Goal: Transaction & Acquisition: Purchase product/service

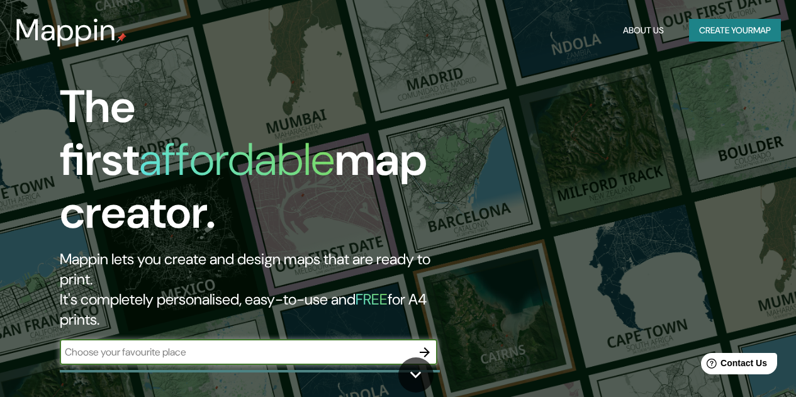
click at [296, 345] on input "text" at bounding box center [236, 352] width 352 height 14
type input "vitoria-gasteiz"
click at [422, 347] on icon "button" at bounding box center [425, 352] width 10 height 10
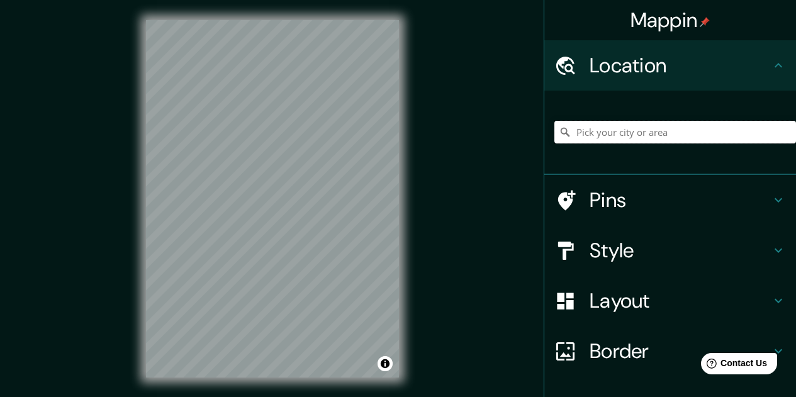
click at [639, 126] on input "Pick your city or area" at bounding box center [675, 132] width 242 height 23
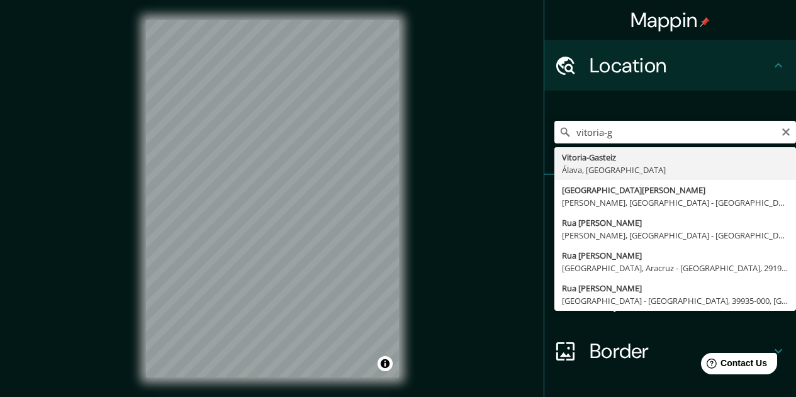
type input "Vitoria-Gasteiz, [GEOGRAPHIC_DATA], [GEOGRAPHIC_DATA]"
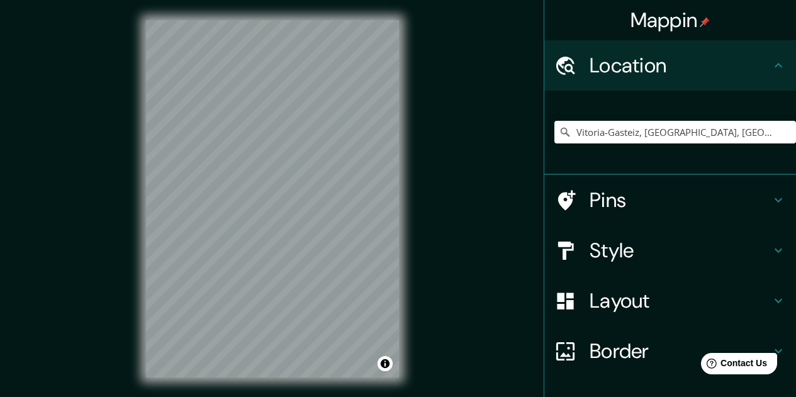
click at [755, 250] on h4 "Style" at bounding box center [679, 250] width 181 height 25
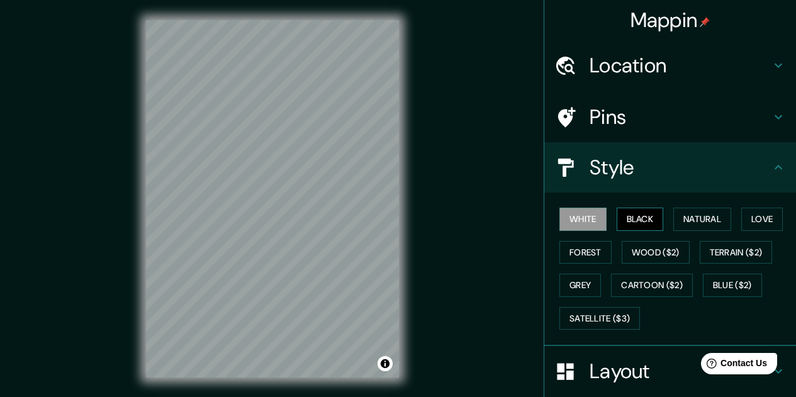
click at [616, 216] on button "Black" at bounding box center [639, 219] width 47 height 23
click at [686, 218] on button "Natural" at bounding box center [702, 219] width 58 height 23
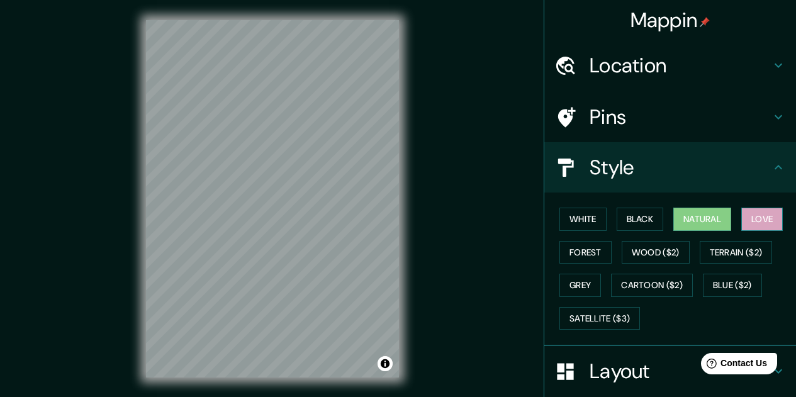
click at [758, 213] on button "Love" at bounding box center [762, 219] width 42 height 23
click at [578, 252] on button "Forest" at bounding box center [585, 252] width 52 height 23
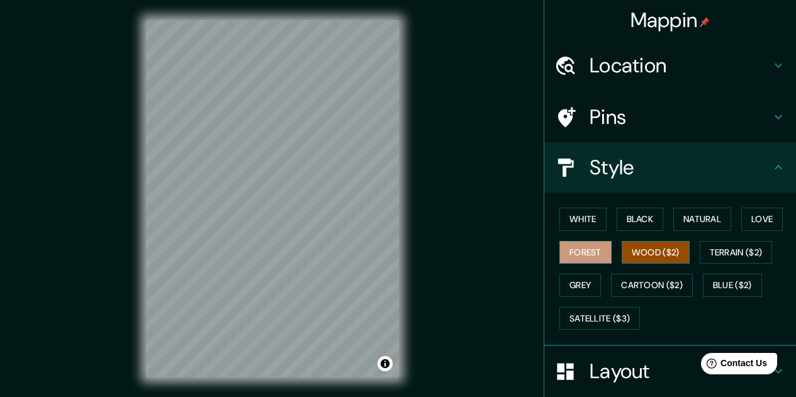
click at [660, 252] on button "Wood ($2)" at bounding box center [655, 252] width 68 height 23
click at [731, 247] on button "Terrain ($2)" at bounding box center [735, 252] width 73 height 23
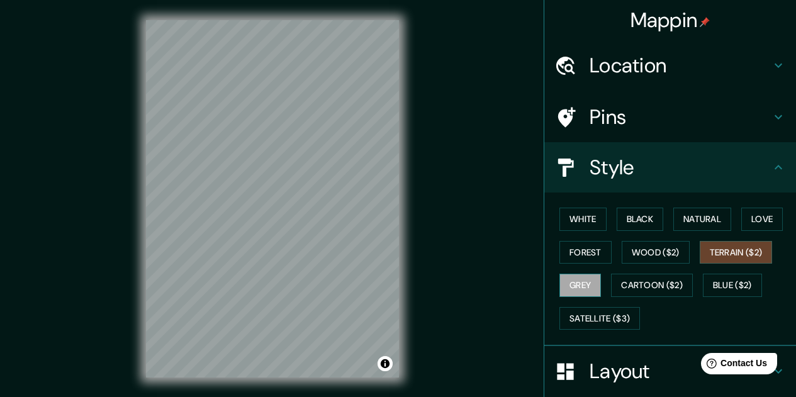
click at [574, 286] on button "Grey" at bounding box center [580, 285] width 42 height 23
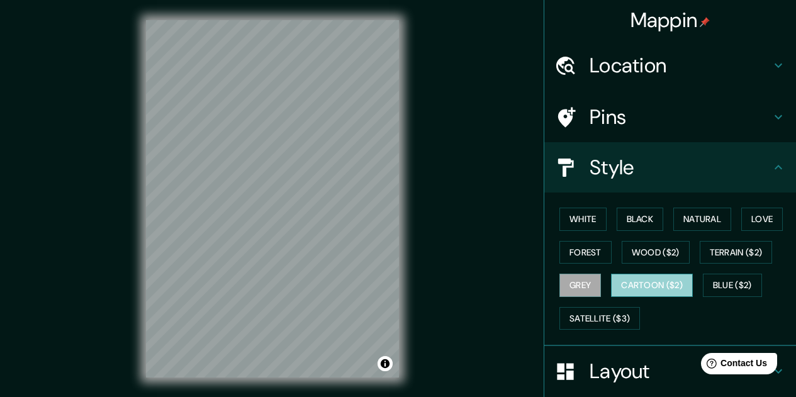
click at [651, 284] on button "Cartoon ($2)" at bounding box center [652, 285] width 82 height 23
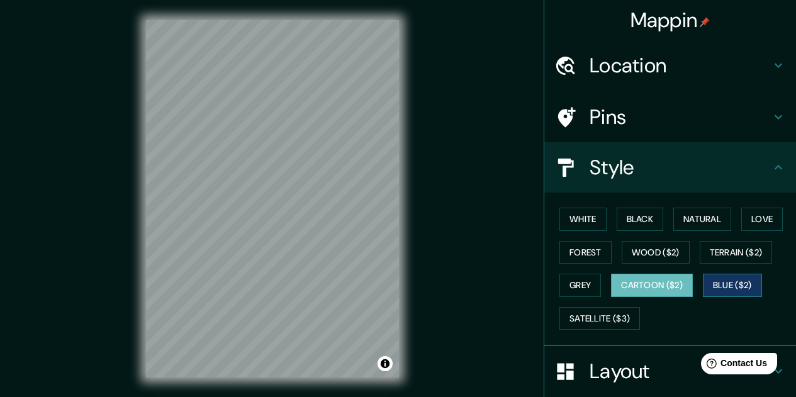
click at [735, 284] on button "Blue ($2)" at bounding box center [732, 285] width 59 height 23
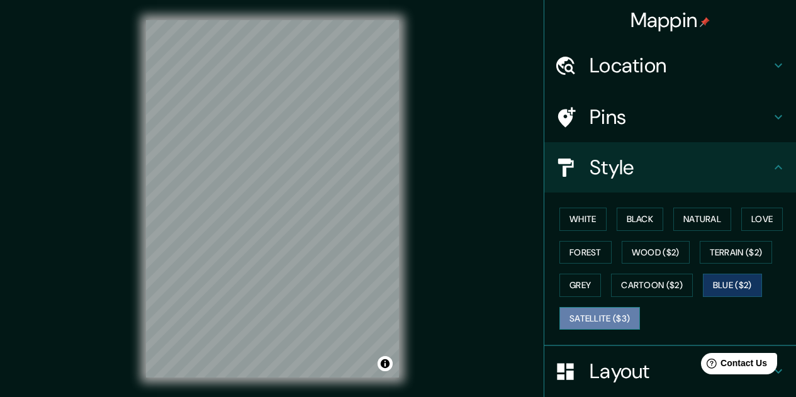
click at [569, 319] on button "Satellite ($3)" at bounding box center [599, 318] width 81 height 23
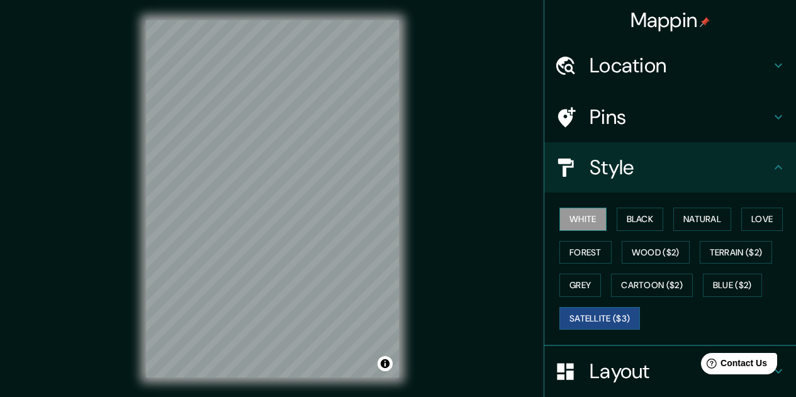
click at [586, 221] on button "White" at bounding box center [582, 219] width 47 height 23
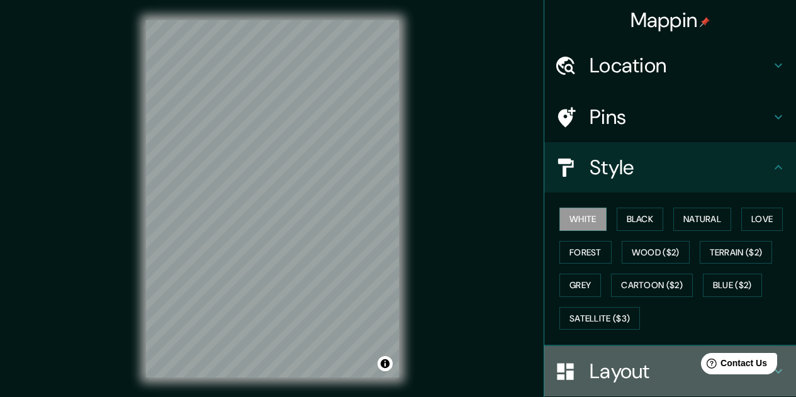
click at [642, 376] on h4 "Layout" at bounding box center [679, 371] width 181 height 25
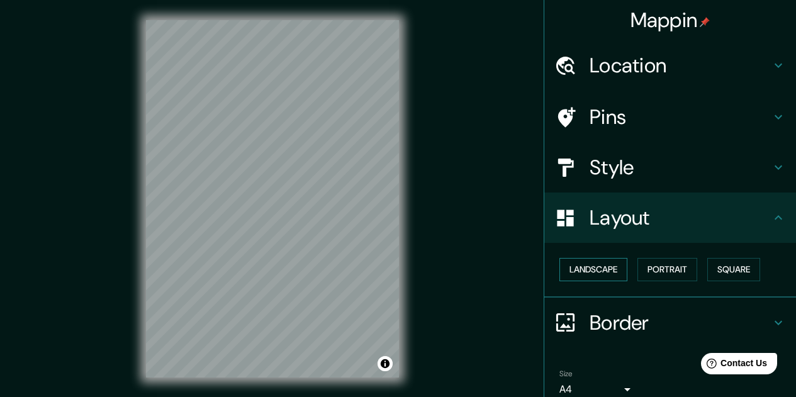
click at [574, 264] on button "Landscape" at bounding box center [593, 269] width 68 height 23
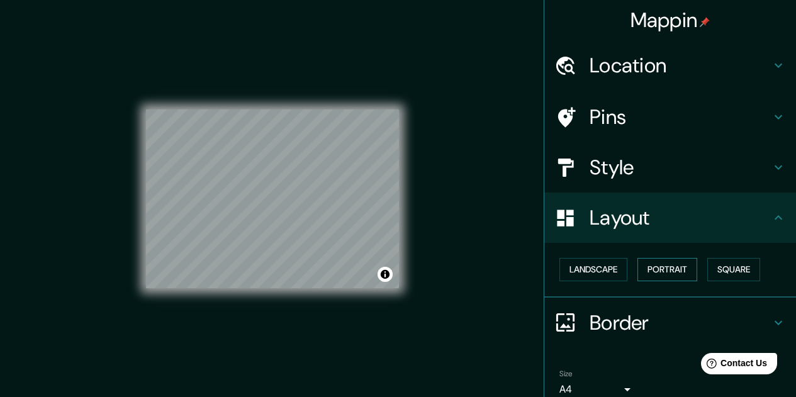
click at [672, 265] on button "Portrait" at bounding box center [667, 269] width 60 height 23
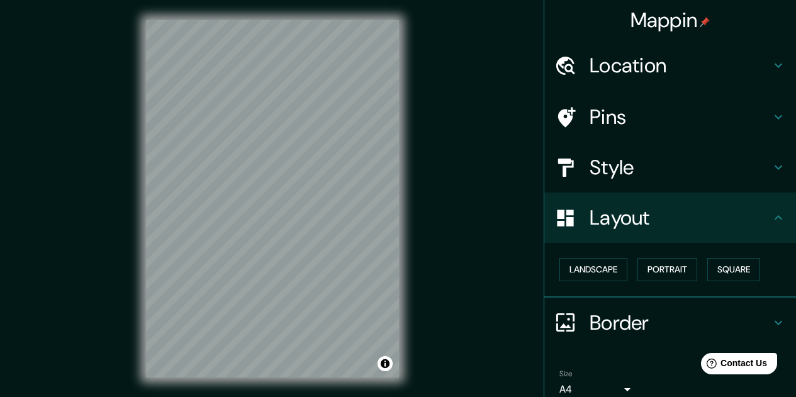
click at [700, 263] on div "Landscape [GEOGRAPHIC_DATA]" at bounding box center [675, 269] width 242 height 33
click at [714, 263] on button "Square" at bounding box center [733, 269] width 53 height 23
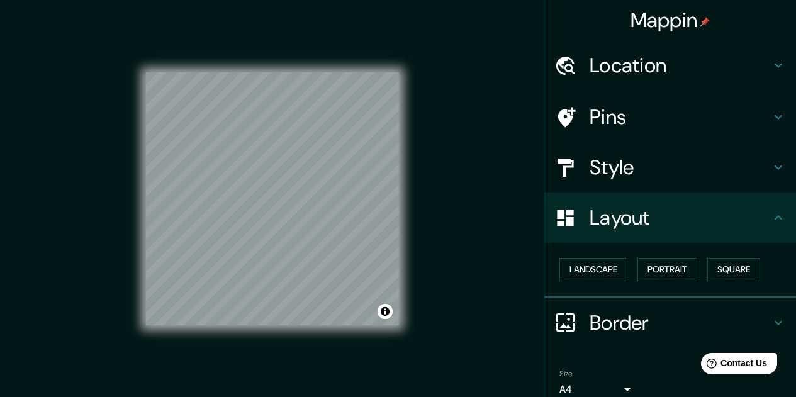
click at [748, 130] on div "Pins" at bounding box center [670, 117] width 252 height 50
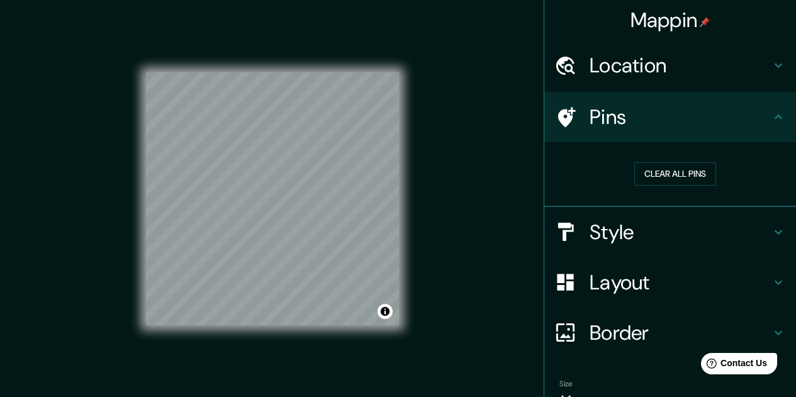
click at [748, 130] on div "Pins" at bounding box center [670, 117] width 252 height 50
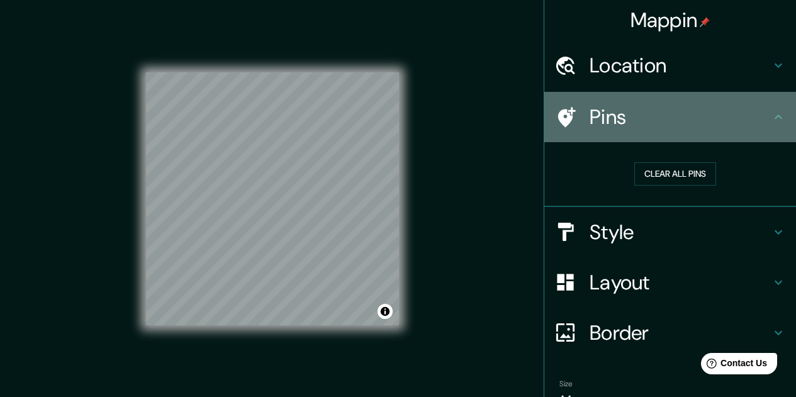
click at [770, 113] on icon at bounding box center [777, 116] width 15 height 15
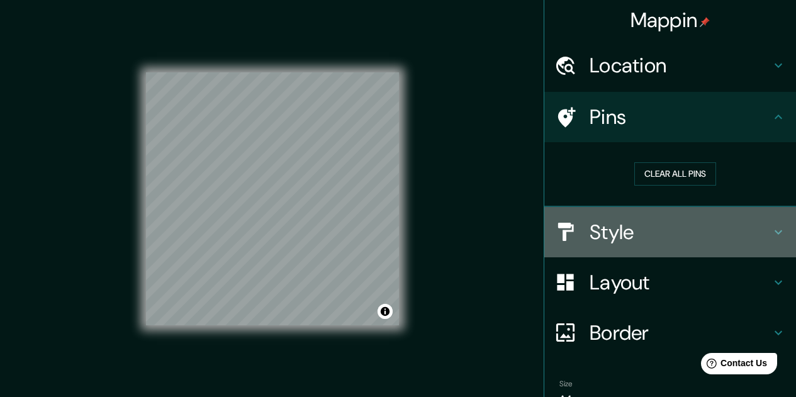
click at [779, 234] on div "Style" at bounding box center [670, 232] width 252 height 50
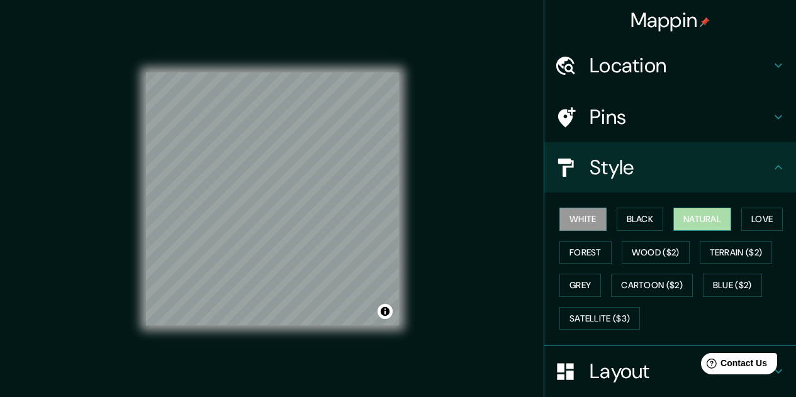
click at [679, 224] on button "Natural" at bounding box center [702, 219] width 58 height 23
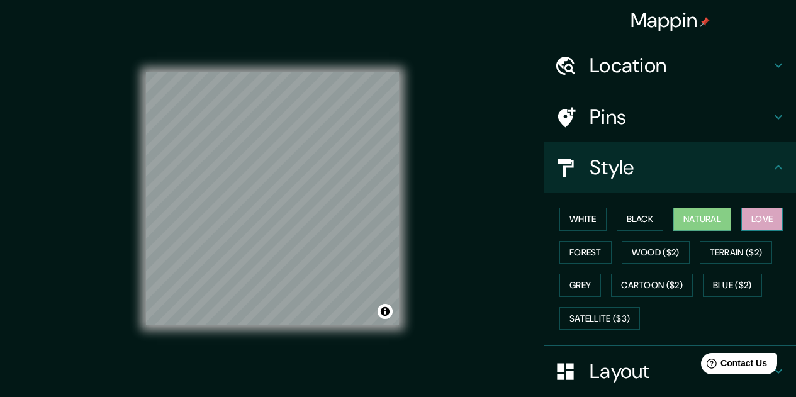
click at [748, 216] on button "Love" at bounding box center [762, 219] width 42 height 23
click at [591, 251] on button "Forest" at bounding box center [585, 252] width 52 height 23
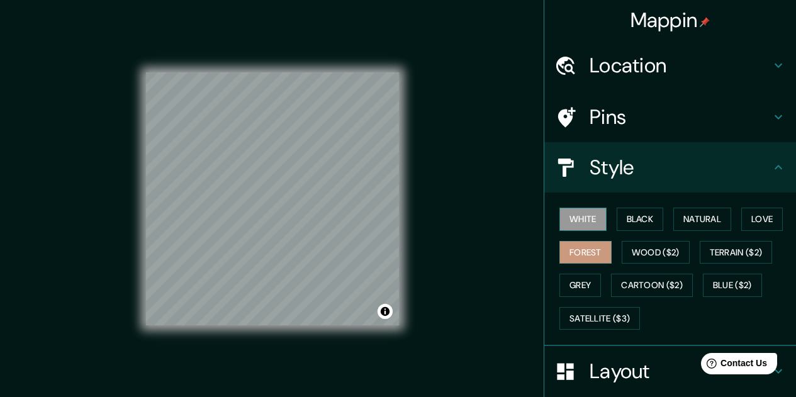
click at [586, 222] on button "White" at bounding box center [582, 219] width 47 height 23
click at [602, 219] on div "White Black Natural Love Forest Wood ($2) Terrain ($2) Grey Cartoon ($2) Blue (…" at bounding box center [675, 269] width 242 height 132
click at [620, 219] on button "Black" at bounding box center [639, 219] width 47 height 23
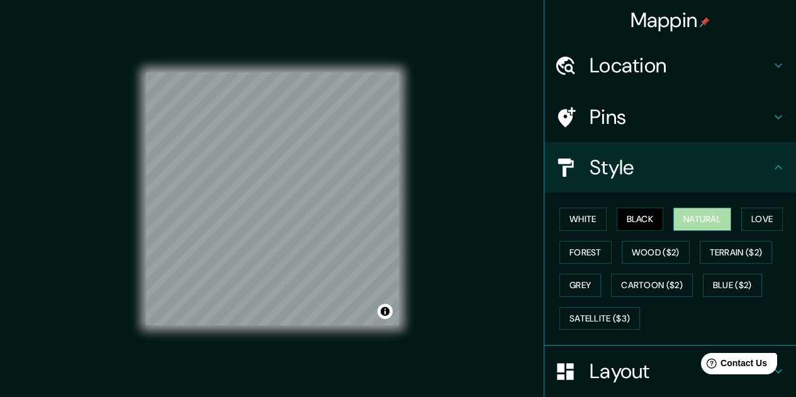
click at [696, 220] on button "Natural" at bounding box center [702, 219] width 58 height 23
click at [757, 219] on button "Love" at bounding box center [762, 219] width 42 height 23
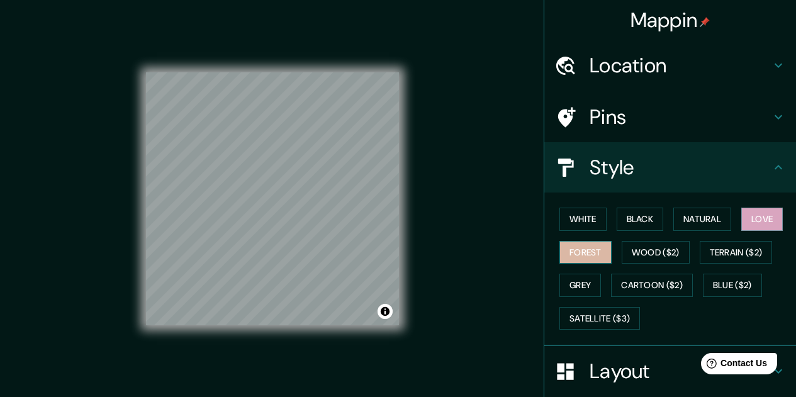
click at [591, 253] on button "Forest" at bounding box center [585, 252] width 52 height 23
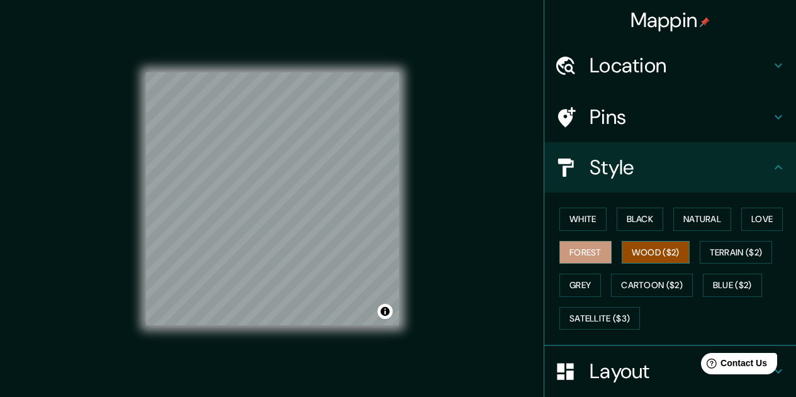
click at [637, 253] on button "Wood ($2)" at bounding box center [655, 252] width 68 height 23
click at [721, 253] on button "Terrain ($2)" at bounding box center [735, 252] width 73 height 23
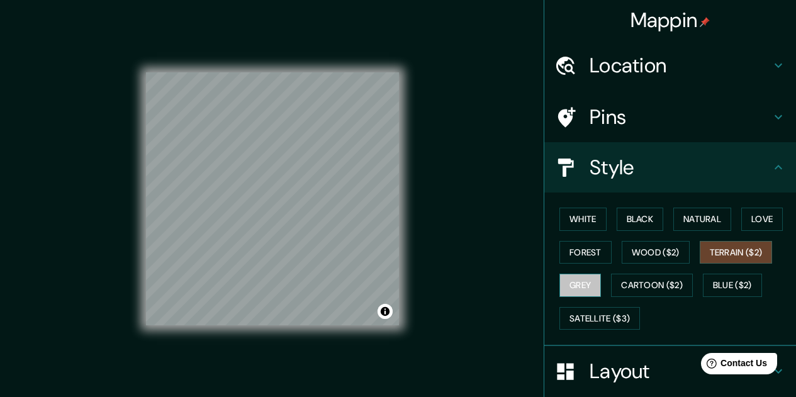
click at [588, 292] on button "Grey" at bounding box center [580, 285] width 42 height 23
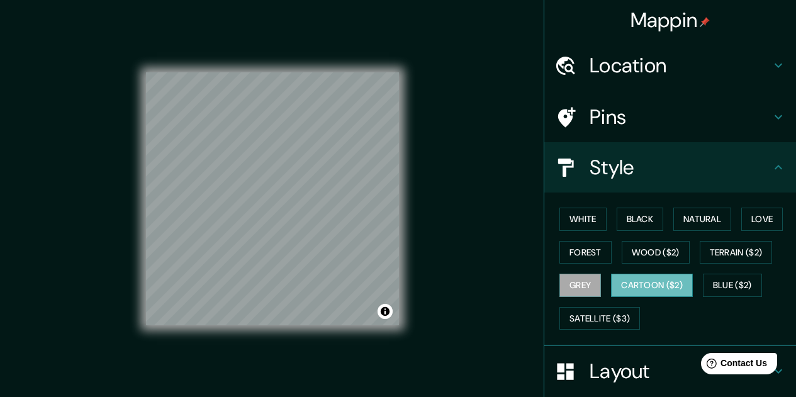
click at [647, 284] on button "Cartoon ($2)" at bounding box center [652, 285] width 82 height 23
click at [705, 286] on button "Blue ($2)" at bounding box center [732, 285] width 59 height 23
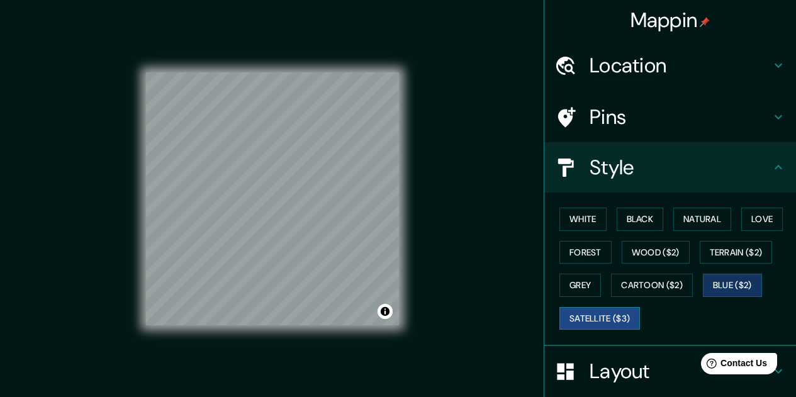
click at [603, 312] on button "Satellite ($3)" at bounding box center [599, 318] width 81 height 23
